Goal: Find specific page/section: Find specific page/section

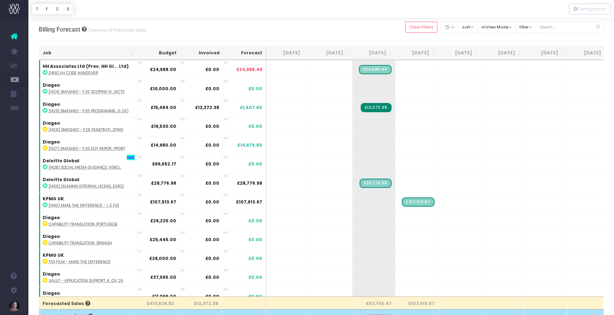
scroll to position [0, 1]
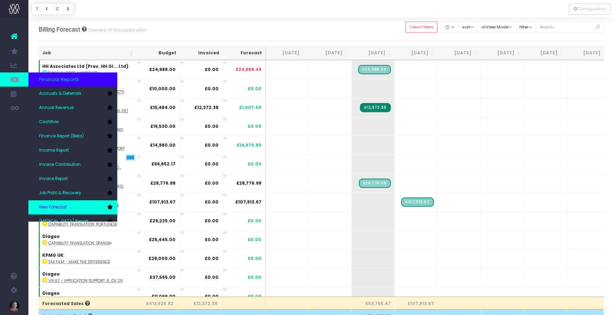
click at [79, 206] on link "New Forecast" at bounding box center [72, 207] width 89 height 14
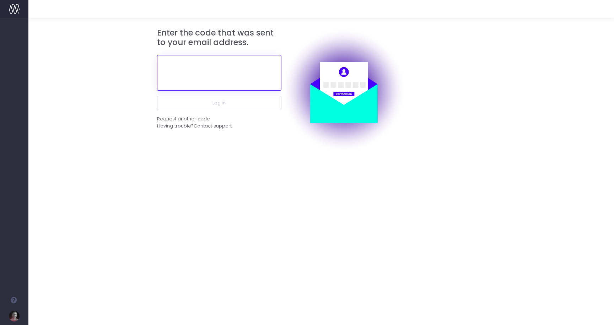
paste input "833227"
type input "833227"
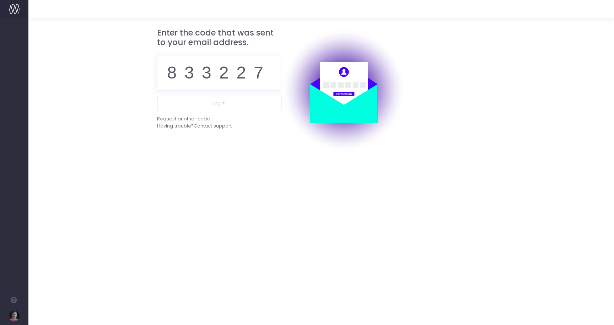
click at [133, 128] on form "Enter the code that was sent to your email address. 833227 Log in Request anoth…" at bounding box center [321, 90] width 565 height 124
click at [193, 106] on button "Log in" at bounding box center [219, 103] width 124 height 14
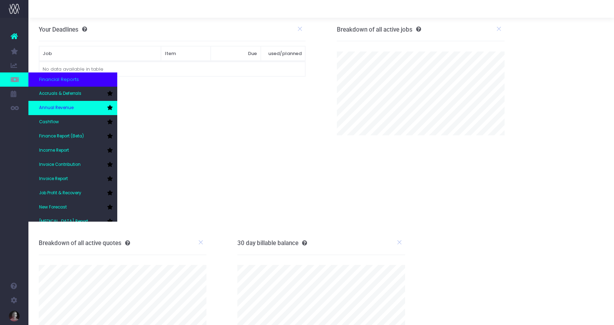
click at [74, 107] on span "Annual Revenue" at bounding box center [56, 108] width 34 height 6
